Goal: Find specific page/section: Find specific page/section

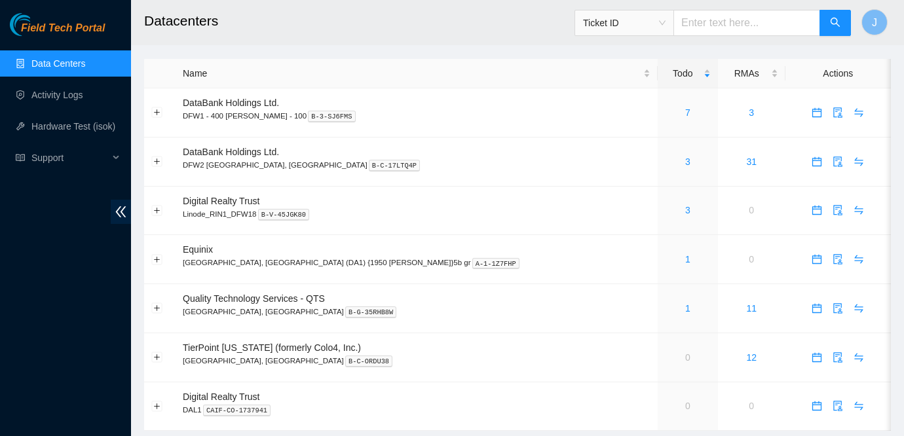
click at [57, 62] on link "Data Centers" at bounding box center [58, 63] width 54 height 10
click at [685, 258] on link "1" at bounding box center [687, 259] width 5 height 10
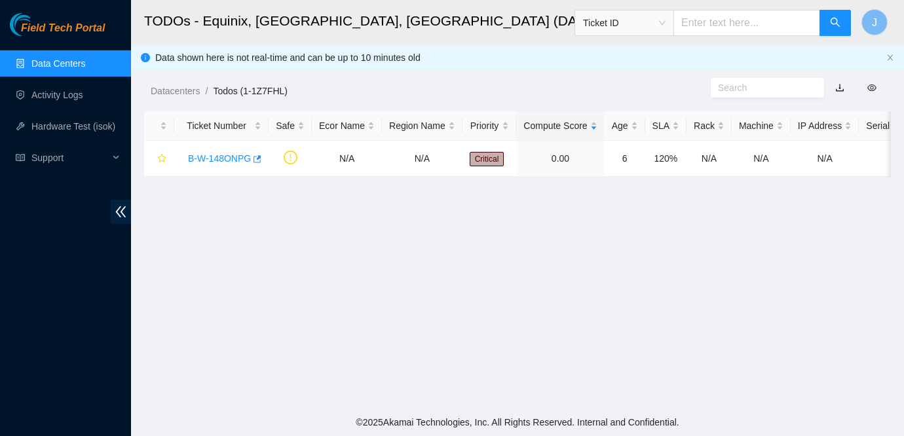
click at [56, 62] on link "Data Centers" at bounding box center [58, 63] width 54 height 10
